Goal: Communication & Community: Answer question/provide support

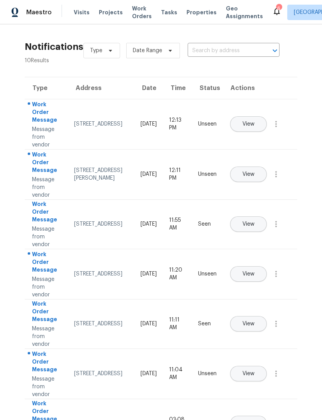
click at [196, 12] on span "Properties" at bounding box center [201, 12] width 30 height 8
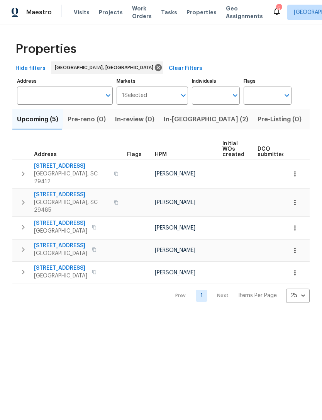
click at [311, 122] on span "Listed (6)" at bounding box center [325, 119] width 29 height 11
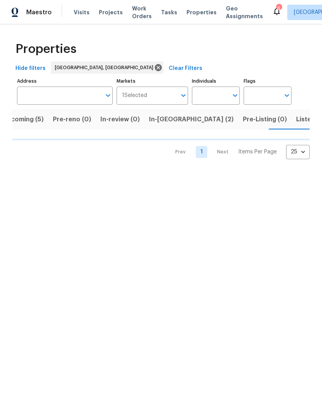
scroll to position [0, 15]
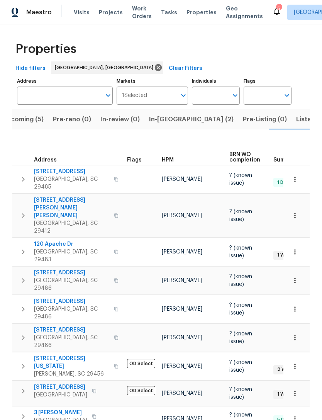
click at [81, 297] on span "[STREET_ADDRESS]" at bounding box center [71, 301] width 75 height 8
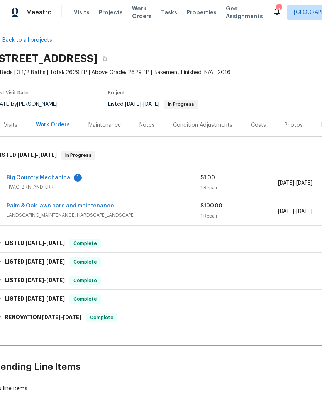
scroll to position [3, 6]
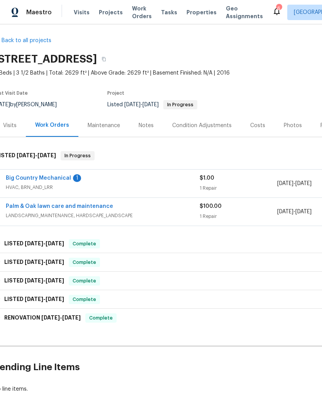
click at [64, 129] on div "Work Orders" at bounding box center [52, 125] width 52 height 23
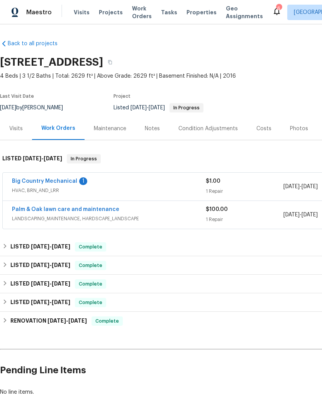
click at [53, 179] on link "Big Country Mechanical" at bounding box center [44, 180] width 65 height 5
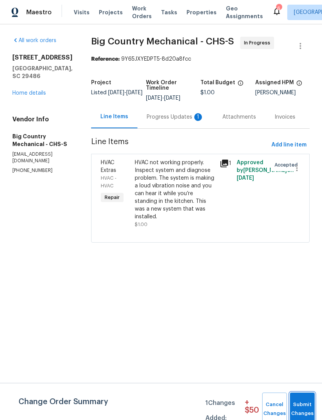
click at [303, 405] on span "Submit Changes" at bounding box center [302, 409] width 17 height 18
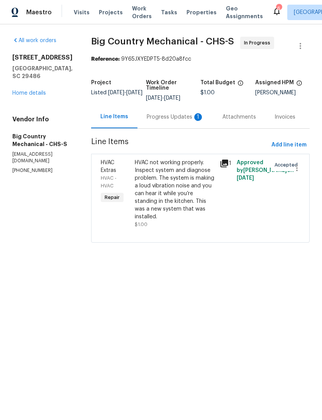
click at [176, 115] on div "Progress Updates 1" at bounding box center [175, 117] width 57 height 8
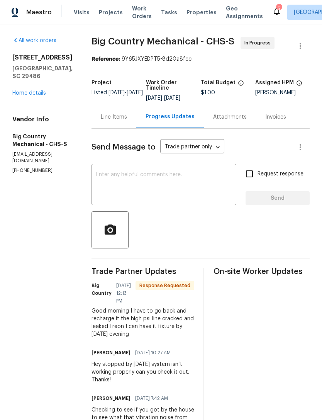
click at [150, 169] on div "x ​" at bounding box center [163, 185] width 145 height 39
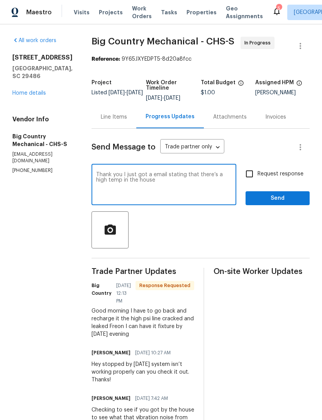
type textarea "Thank you I just got a email stating that there’s a high temp in the house"
click at [251, 174] on input "Request response" at bounding box center [249, 174] width 16 height 16
checkbox input "true"
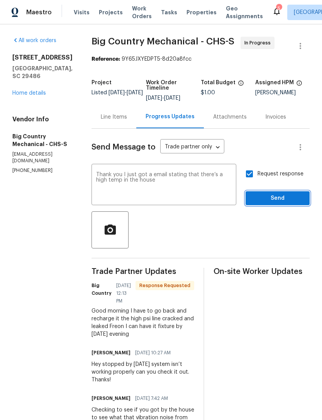
click at [276, 198] on span "Send" at bounding box center [278, 198] width 52 height 10
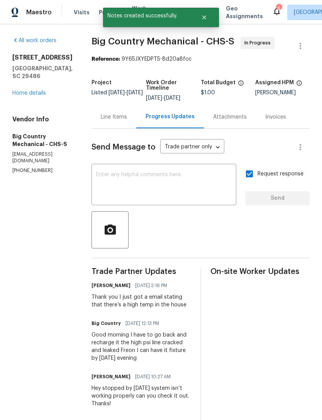
click at [41, 96] on link "Home details" at bounding box center [29, 92] width 34 height 5
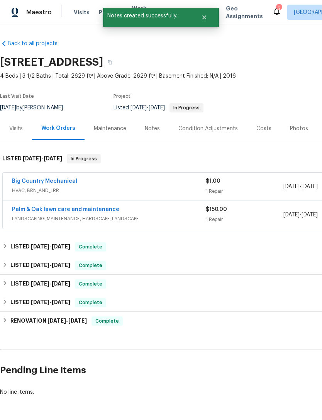
click at [65, 127] on div "Work Orders" at bounding box center [58, 128] width 34 height 8
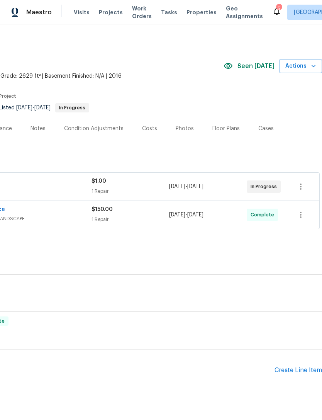
scroll to position [0, 114]
